Goal: Find contact information: Find contact information

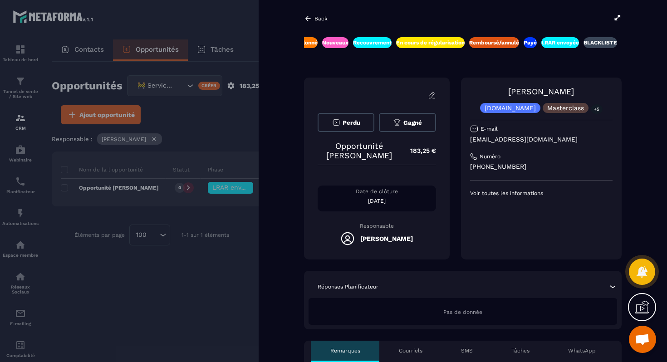
click at [528, 140] on p "[EMAIL_ADDRESS][DOMAIN_NAME]" at bounding box center [541, 139] width 142 height 9
copy div "[EMAIL_ADDRESS][DOMAIN_NAME]"
